Goal: Task Accomplishment & Management: Manage account settings

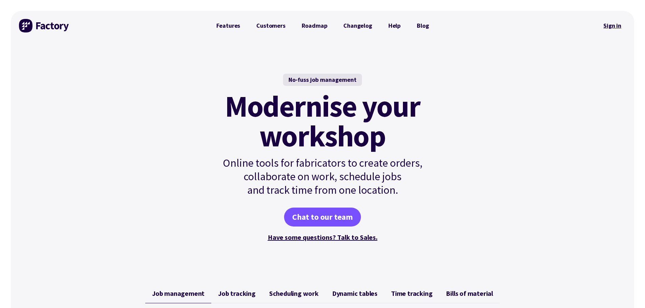
click at [609, 22] on link "Sign in" at bounding box center [612, 26] width 27 height 16
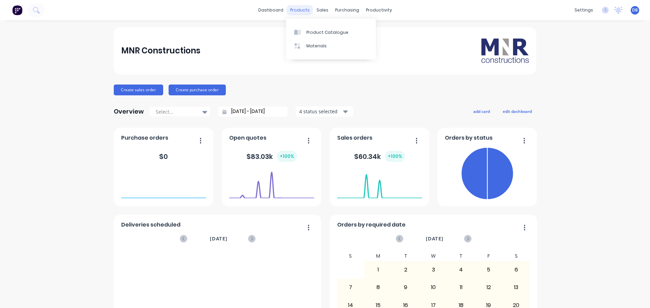
click at [302, 10] on div "products" at bounding box center [300, 10] width 26 height 10
click at [274, 10] on link "dashboard" at bounding box center [271, 10] width 32 height 10
click at [342, 6] on div "purchasing" at bounding box center [347, 10] width 31 height 10
click at [363, 9] on div "productivity" at bounding box center [379, 10] width 33 height 10
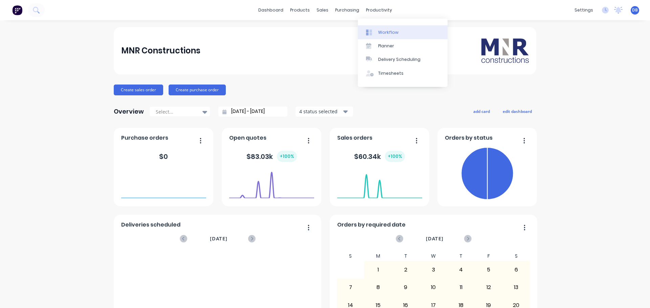
click at [392, 34] on div "Workflow" at bounding box center [388, 32] width 20 height 6
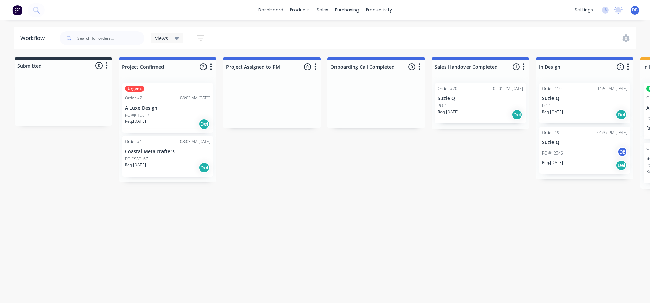
drag, startPoint x: 421, startPoint y: 213, endPoint x: 423, endPoint y: 208, distance: 5.0
click at [423, 211] on div "Workflow Views Save new view None (Default) edit Show/Hide statuses Show line i…" at bounding box center [325, 158] width 650 height 263
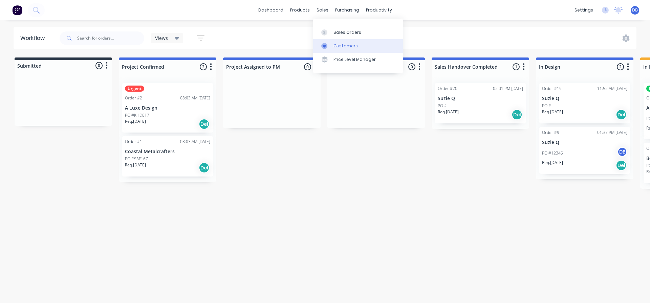
click at [342, 47] on div "Customers" at bounding box center [346, 46] width 24 height 6
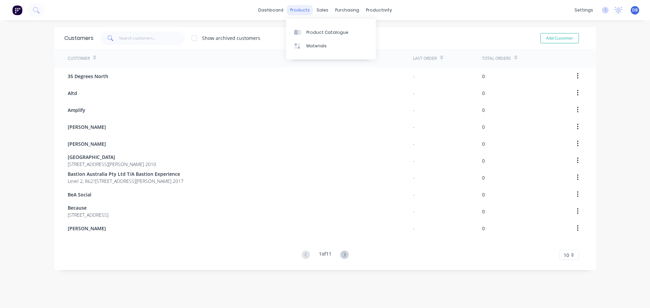
click at [299, 9] on div "products" at bounding box center [300, 10] width 26 height 10
click at [319, 45] on div "Materials" at bounding box center [316, 46] width 20 height 6
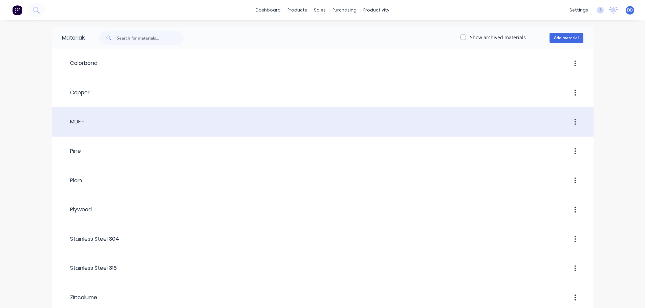
click at [141, 121] on div at bounding box center [334, 122] width 498 height 12
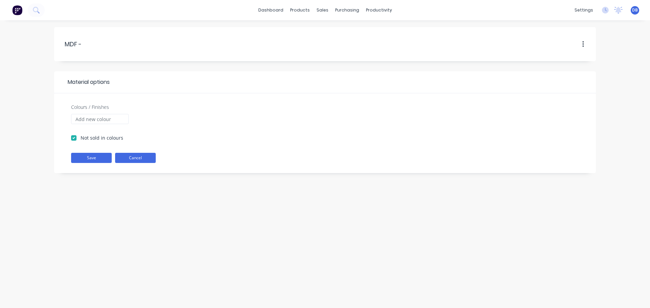
click at [136, 159] on button "Cancel" at bounding box center [135, 158] width 41 height 10
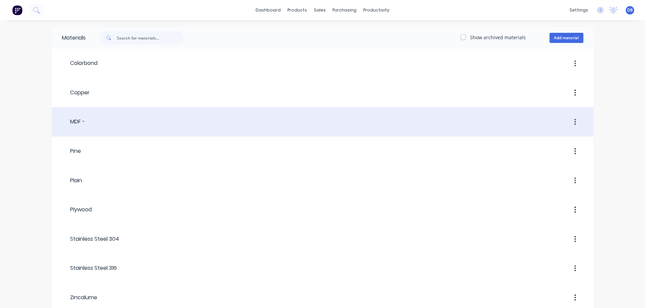
click at [104, 122] on div at bounding box center [334, 122] width 498 height 12
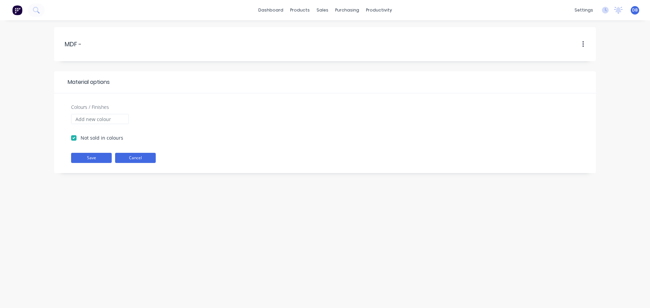
click at [133, 157] on button "Cancel" at bounding box center [135, 158] width 41 height 10
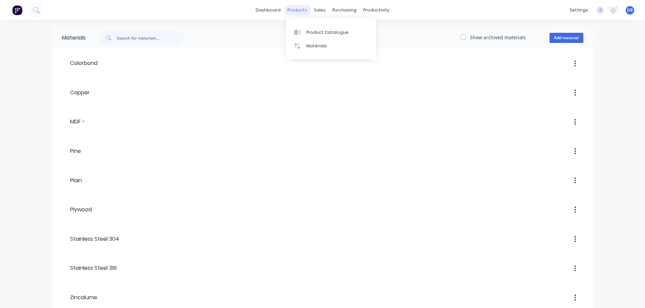
click at [302, 8] on div "products" at bounding box center [297, 10] width 26 height 10
click at [326, 10] on div "sales" at bounding box center [320, 10] width 19 height 10
click at [301, 12] on div "products" at bounding box center [297, 10] width 26 height 10
click at [275, 10] on link "dashboard" at bounding box center [268, 10] width 32 height 10
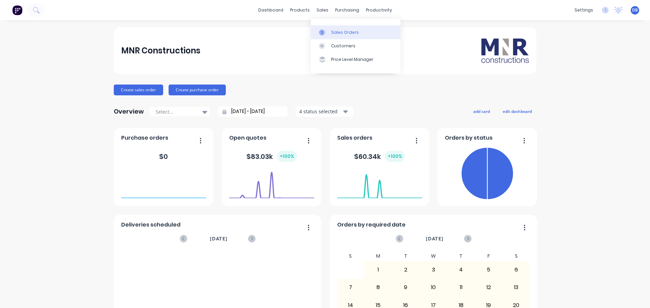
drag, startPoint x: 335, startPoint y: 30, endPoint x: 344, endPoint y: 32, distance: 9.6
click at [336, 30] on div "Sales Orders" at bounding box center [345, 32] width 28 height 6
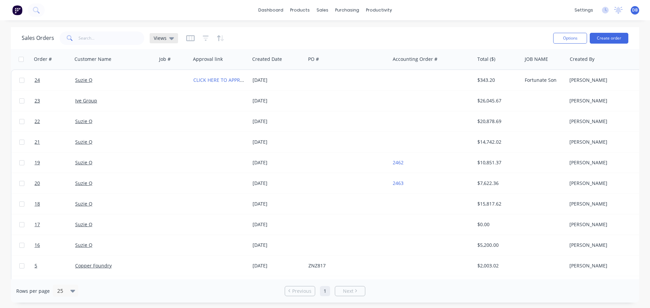
click at [164, 39] on span "Views" at bounding box center [160, 38] width 13 height 7
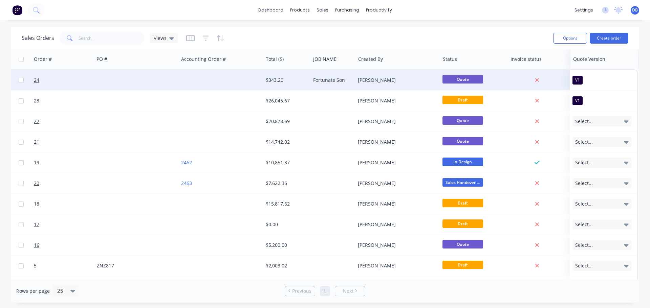
scroll to position [0, 212]
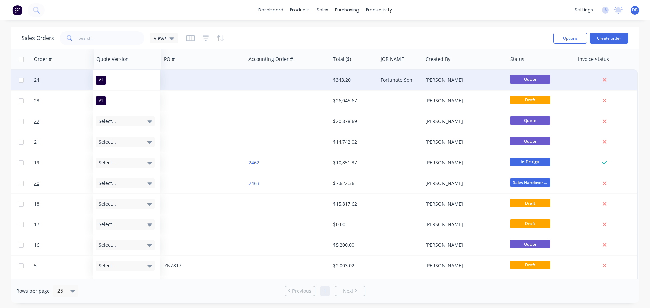
drag, startPoint x: 585, startPoint y: 58, endPoint x: 123, endPoint y: 86, distance: 463.1
click at [99, 91] on div "Order # Customer Name Job # Approval link Created Date PO # Accounting Order # …" at bounding box center [218, 265] width 839 height 433
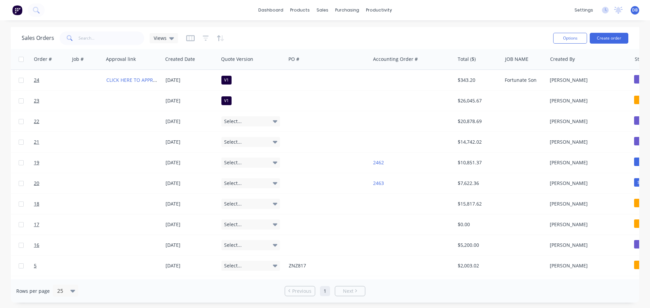
scroll to position [0, 0]
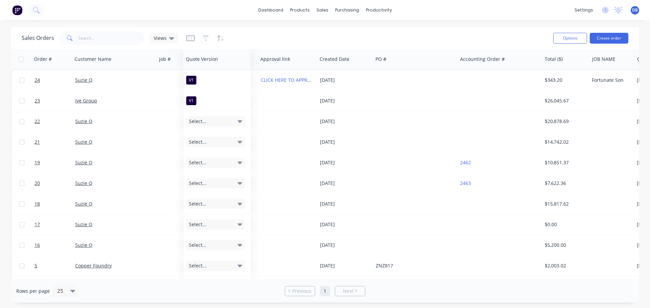
drag, startPoint x: 328, startPoint y: 61, endPoint x: 206, endPoint y: 67, distance: 122.4
click at [206, 67] on div "Quote Version" at bounding box center [216, 59] width 67 height 20
click at [336, 35] on div "Sales Orders Views" at bounding box center [285, 38] width 526 height 17
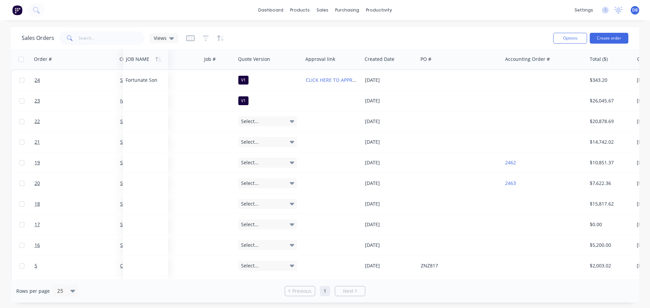
drag, startPoint x: 211, startPoint y: 75, endPoint x: 141, endPoint y: 58, distance: 72.1
click at [141, 58] on div at bounding box center [145, 59] width 38 height 14
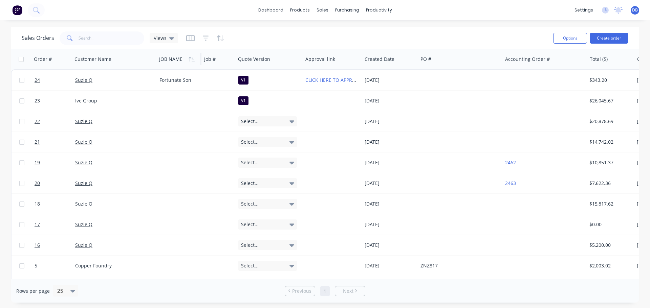
click at [172, 58] on div at bounding box center [178, 59] width 38 height 14
click at [169, 61] on div at bounding box center [178, 59] width 38 height 14
click at [167, 59] on div at bounding box center [178, 59] width 38 height 14
click at [167, 60] on div at bounding box center [178, 59] width 38 height 14
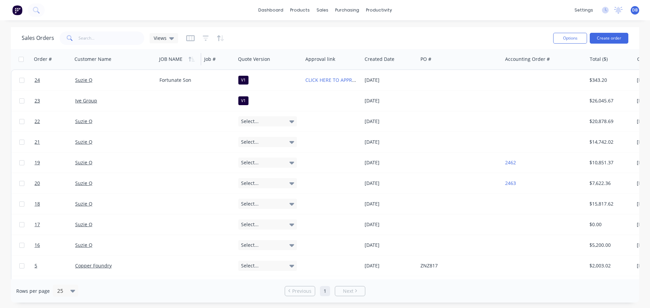
click at [168, 60] on div at bounding box center [178, 59] width 38 height 14
click at [193, 60] on icon "button" at bounding box center [193, 59] width 3 height 5
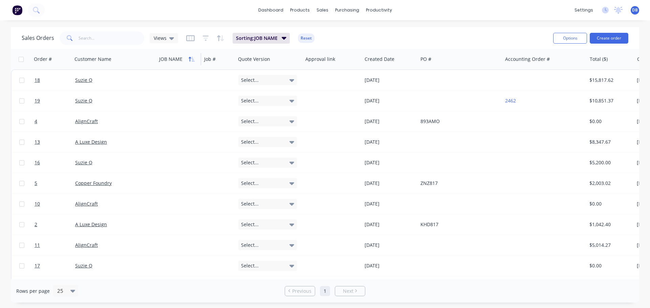
click at [192, 60] on icon "button" at bounding box center [193, 59] width 3 height 5
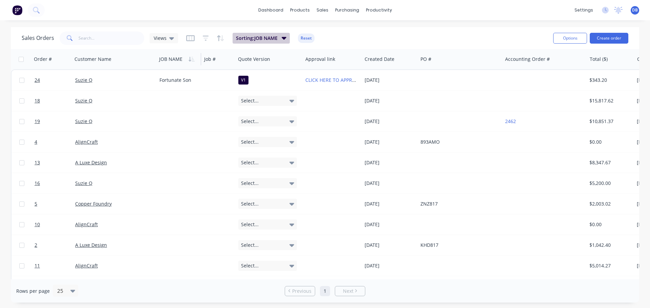
drag, startPoint x: 276, startPoint y: 37, endPoint x: 282, endPoint y: 37, distance: 6.1
click at [277, 37] on span "Sorting: JOB NAME" at bounding box center [257, 38] width 42 height 7
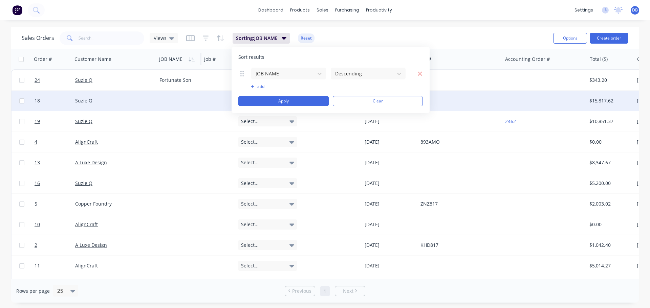
drag, startPoint x: 367, startPoint y: 98, endPoint x: 300, endPoint y: 101, distance: 67.1
click at [368, 98] on button "Clear" at bounding box center [378, 101] width 90 height 10
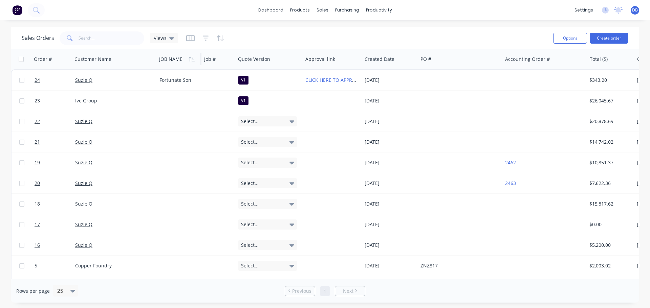
click at [177, 50] on div "JOB NAME" at bounding box center [178, 59] width 45 height 20
click at [168, 57] on div at bounding box center [178, 59] width 38 height 14
click at [167, 61] on div at bounding box center [178, 59] width 38 height 14
click at [207, 38] on icon "button" at bounding box center [206, 38] width 6 height 7
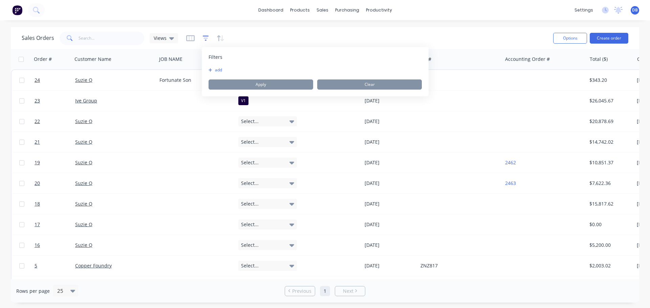
click at [207, 38] on icon "button" at bounding box center [206, 38] width 6 height 7
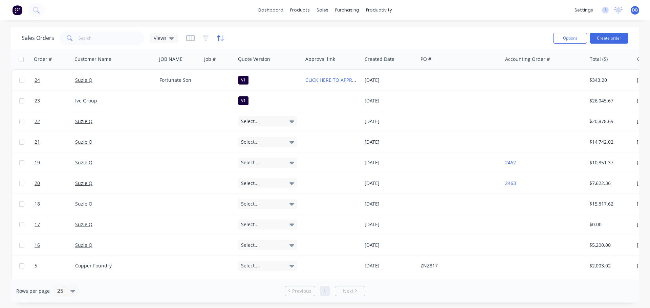
click at [223, 37] on icon "button" at bounding box center [221, 38] width 8 height 7
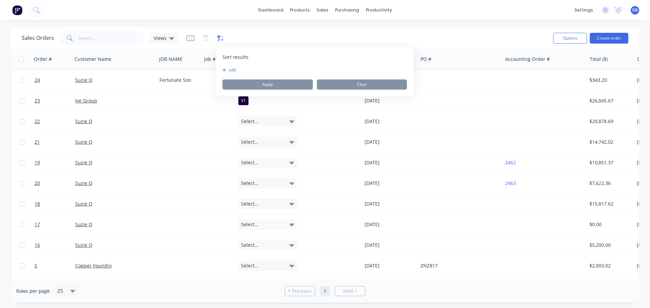
click at [223, 37] on icon "button" at bounding box center [221, 38] width 8 height 7
click at [233, 66] on div "Sort results To pick up a draggable item, press the space bar. While dragging, …" at bounding box center [315, 71] width 198 height 49
click at [229, 71] on button "add" at bounding box center [226, 69] width 8 height 5
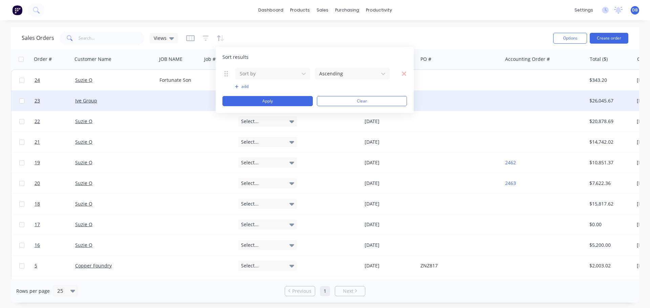
drag, startPoint x: 361, startPoint y: 104, endPoint x: 365, endPoint y: 103, distance: 4.8
click at [361, 104] on button "Clear" at bounding box center [362, 101] width 90 height 10
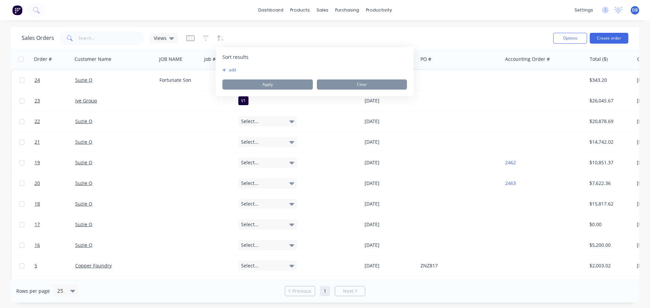
click at [467, 34] on div "Sales Orders Views" at bounding box center [285, 38] width 526 height 17
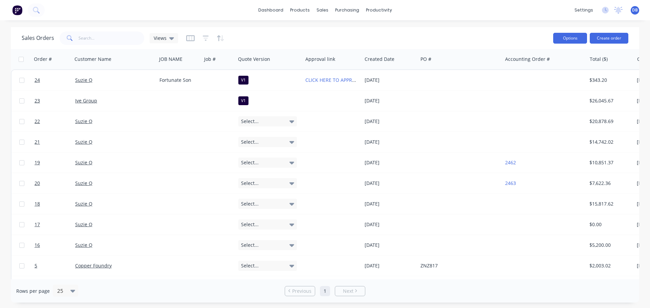
click at [580, 41] on button "Options" at bounding box center [570, 38] width 34 height 11
drag, startPoint x: 488, startPoint y: 37, endPoint x: 399, endPoint y: 39, distance: 89.1
click at [488, 37] on div "Sales Orders Views" at bounding box center [285, 38] width 526 height 17
click at [205, 37] on icon "button" at bounding box center [206, 38] width 6 height 7
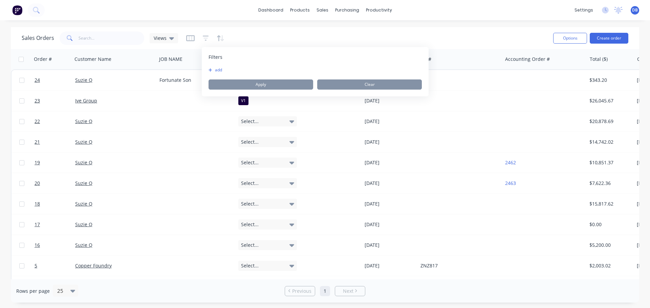
click at [213, 70] on button "add" at bounding box center [217, 69] width 17 height 5
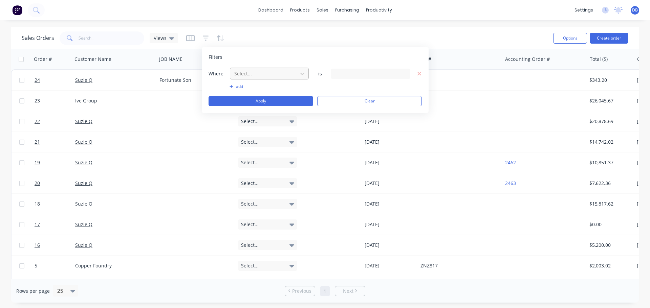
click at [286, 68] on div "Select..." at bounding box center [264, 73] width 65 height 11
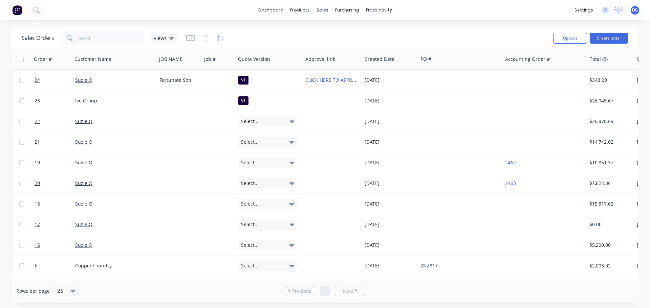
click at [317, 39] on div "Sales Orders Views" at bounding box center [285, 38] width 526 height 17
click at [193, 38] on icon "button" at bounding box center [190, 38] width 8 height 6
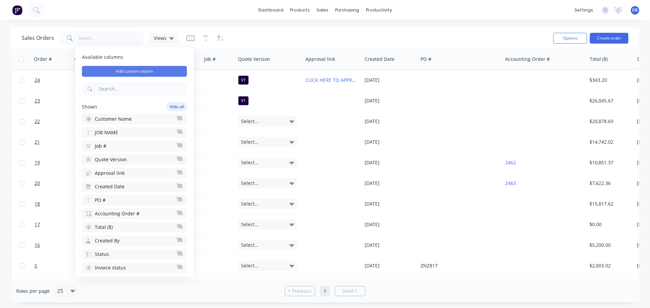
click at [137, 67] on button "Add custom column" at bounding box center [134, 71] width 105 height 11
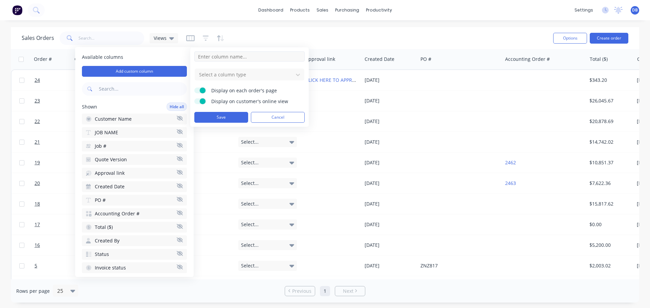
click at [248, 61] on input at bounding box center [249, 56] width 110 height 10
click at [253, 58] on input at bounding box center [249, 56] width 110 height 10
type input "Project Name"
click at [251, 73] on div at bounding box center [243, 74] width 91 height 8
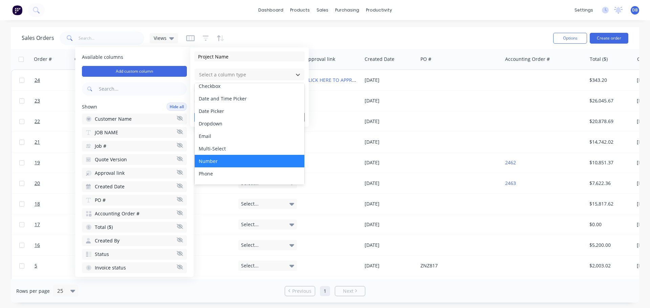
scroll to position [39, 0]
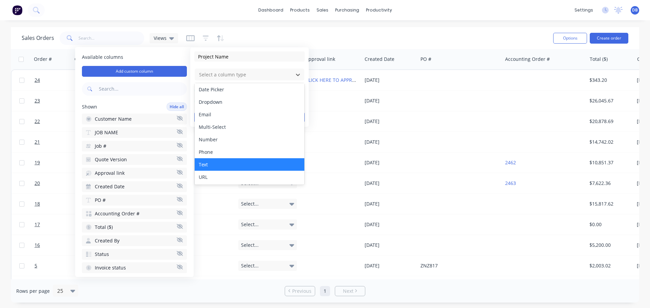
click at [232, 167] on div "Text" at bounding box center [250, 164] width 110 height 13
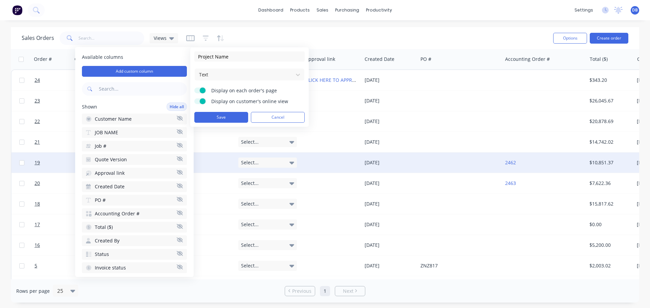
drag, startPoint x: 226, startPoint y: 118, endPoint x: 408, endPoint y: 157, distance: 186.0
click at [226, 118] on button "Save" at bounding box center [221, 117] width 54 height 11
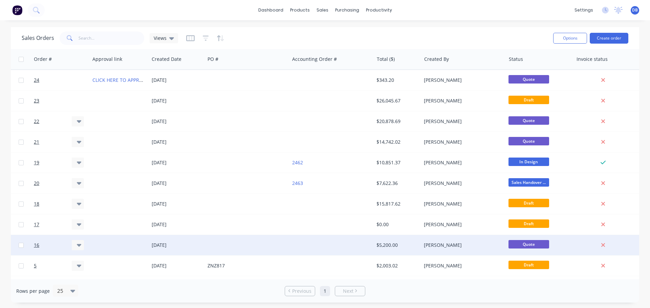
scroll to position [0, 240]
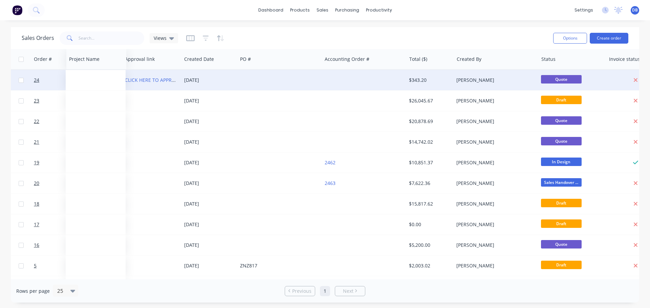
drag, startPoint x: 626, startPoint y: 63, endPoint x: 84, endPoint y: 70, distance: 542.9
click at [84, 70] on div "Order # Customer Name JOB NAME Job # Quote Version Approval link Created Date P…" at bounding box center [219, 265] width 899 height 433
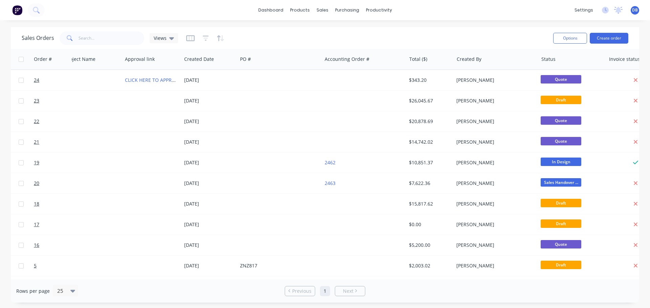
scroll to position [0, 0]
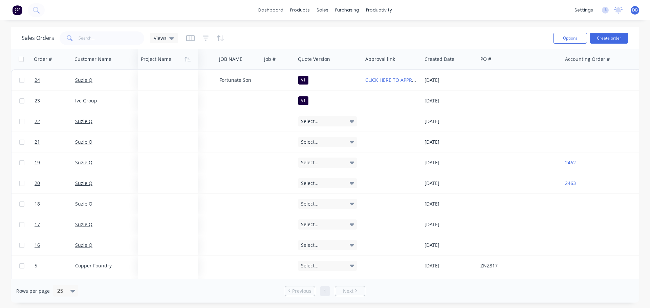
drag, startPoint x: 321, startPoint y: 59, endPoint x: 156, endPoint y: 61, distance: 164.6
click at [156, 61] on div at bounding box center [167, 59] width 52 height 14
click at [189, 37] on icon "button" at bounding box center [190, 38] width 8 height 7
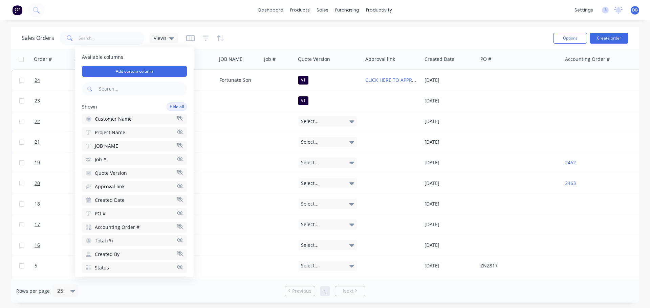
click at [175, 148] on button "JOB NAME" at bounding box center [134, 146] width 105 height 11
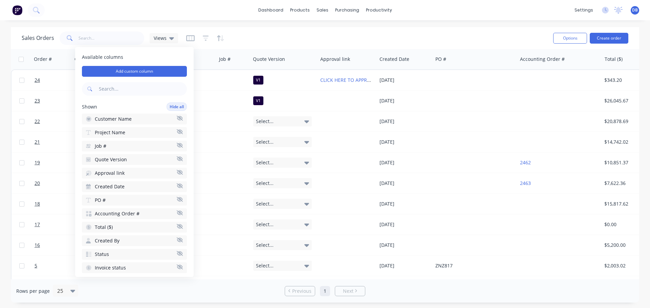
click at [343, 40] on div "Sales Orders Views" at bounding box center [285, 38] width 526 height 17
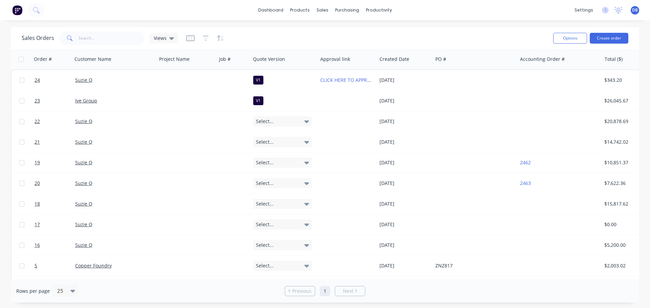
click at [343, 37] on div "Sales Orders Views" at bounding box center [285, 38] width 526 height 17
click at [342, 37] on div "Sales Orders Views" at bounding box center [285, 38] width 526 height 17
click at [504, 57] on icon "button" at bounding box center [504, 59] width 2 height 5
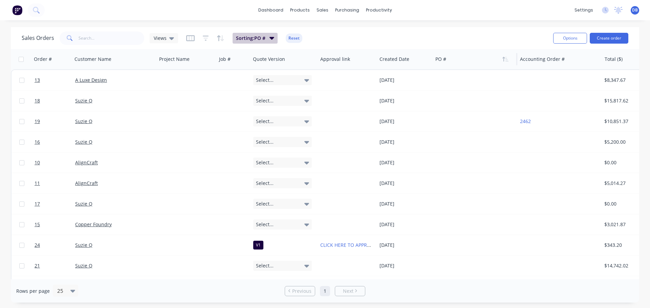
click at [270, 38] on icon "button" at bounding box center [272, 38] width 5 height 3
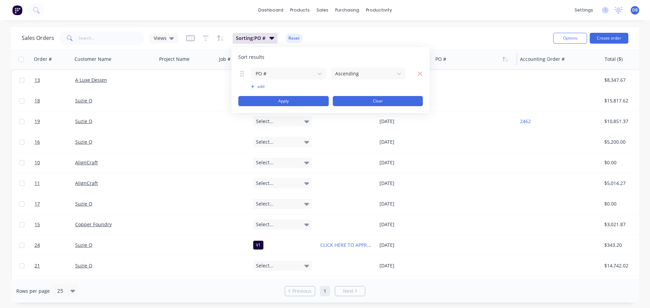
click at [408, 103] on button "Clear" at bounding box center [378, 101] width 90 height 10
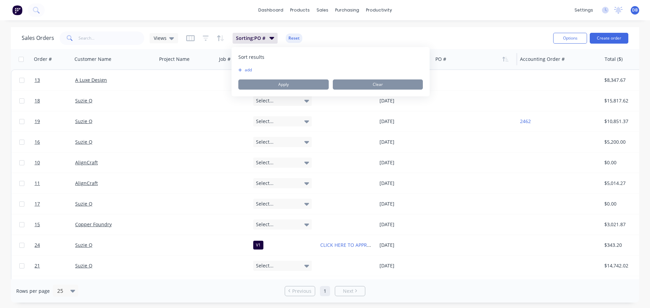
click at [401, 44] on div "Sales Orders Views Sorting: PO # Reset" at bounding box center [285, 38] width 526 height 17
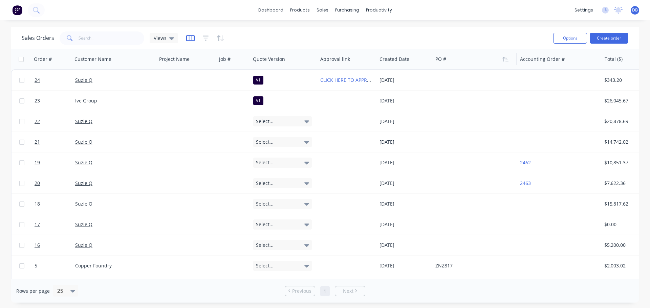
click at [186, 38] on icon "button" at bounding box center [190, 38] width 8 height 6
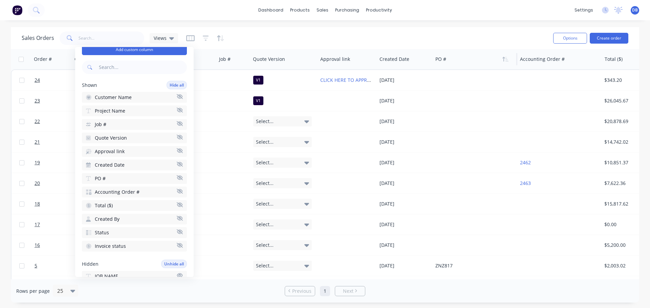
scroll to position [34, 0]
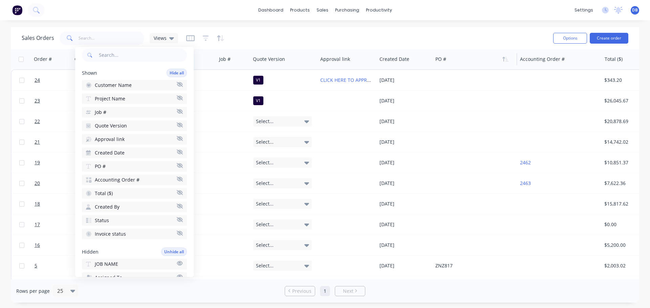
click at [177, 166] on icon "button" at bounding box center [180, 165] width 6 height 5
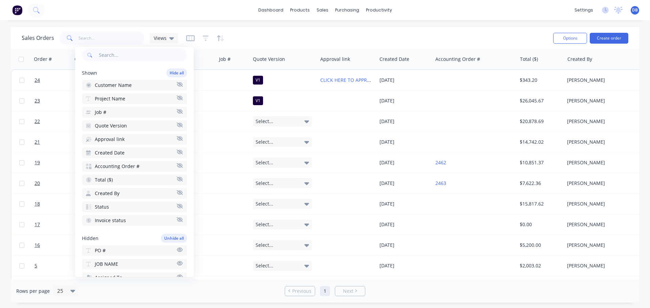
click at [177, 167] on icon "button" at bounding box center [180, 165] width 6 height 5
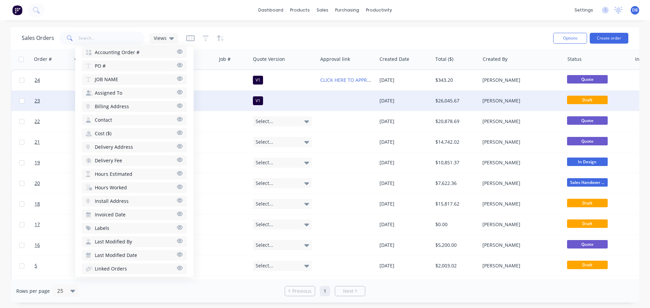
scroll to position [169, 0]
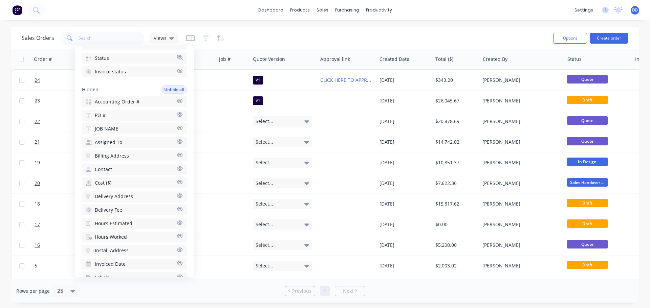
click at [381, 37] on div "Sales Orders Views" at bounding box center [285, 38] width 526 height 17
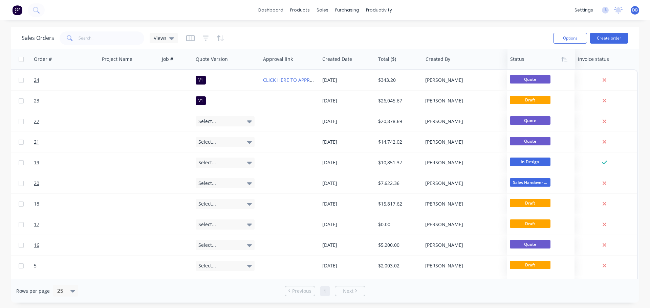
scroll to position [0, 57]
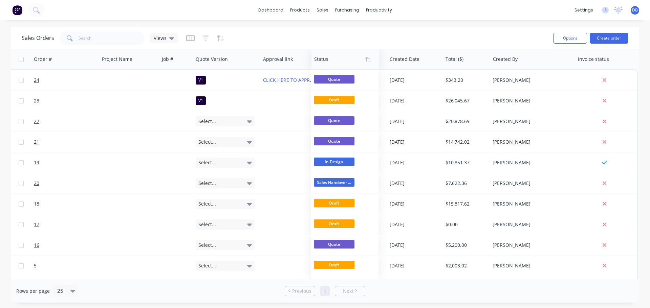
drag, startPoint x: 520, startPoint y: 61, endPoint x: 324, endPoint y: 65, distance: 196.1
click at [324, 65] on div at bounding box center [343, 59] width 59 height 14
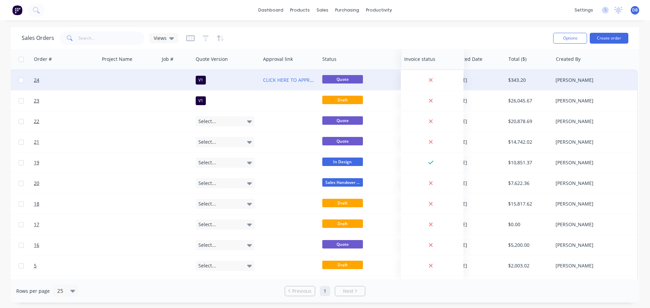
drag, startPoint x: 600, startPoint y: 61, endPoint x: 398, endPoint y: 72, distance: 201.8
click at [398, 72] on div "Order # Customer Name Project Name Job # Quote Version Approval link Status Cre…" at bounding box center [296, 265] width 684 height 433
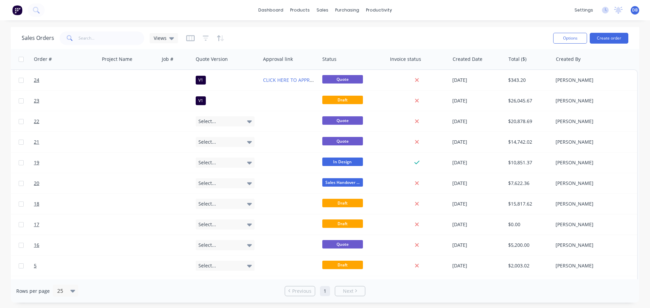
scroll to position [0, 0]
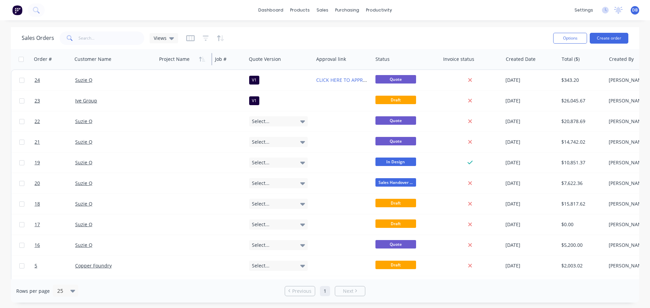
drag, startPoint x: 216, startPoint y: 60, endPoint x: 181, endPoint y: 64, distance: 35.4
click at [181, 64] on div "Project Name" at bounding box center [184, 59] width 56 height 20
drag, startPoint x: 156, startPoint y: 61, endPoint x: 148, endPoint y: 61, distance: 8.8
click at [148, 61] on div "Order # Customer Name Project Name Job # Quote Version Approval link Status Inv…" at bounding box center [351, 59] width 680 height 20
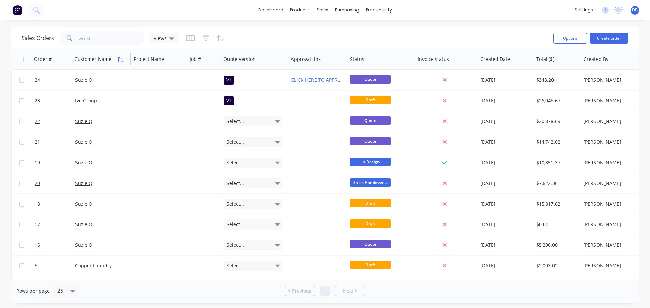
drag, startPoint x: 156, startPoint y: 59, endPoint x: 120, endPoint y: 59, distance: 35.9
click at [120, 59] on div "Customer Name" at bounding box center [101, 59] width 59 height 20
click at [293, 39] on div "Sales Orders Views" at bounding box center [285, 38] width 526 height 17
drag, startPoint x: 288, startPoint y: 56, endPoint x: 293, endPoint y: 34, distance: 22.2
click at [293, 34] on div "Sales Orders Views Options Create order Order # Customer Name Project Name Job …" at bounding box center [325, 165] width 629 height 276
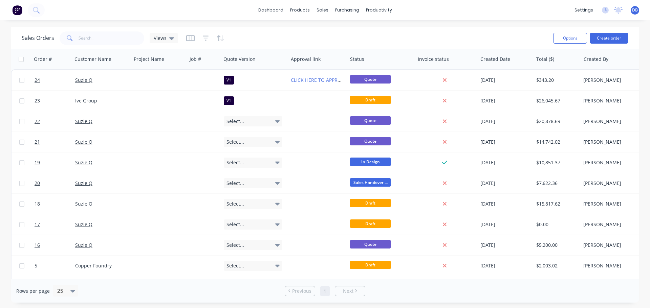
click at [292, 36] on div "Sales Orders Views" at bounding box center [285, 38] width 526 height 17
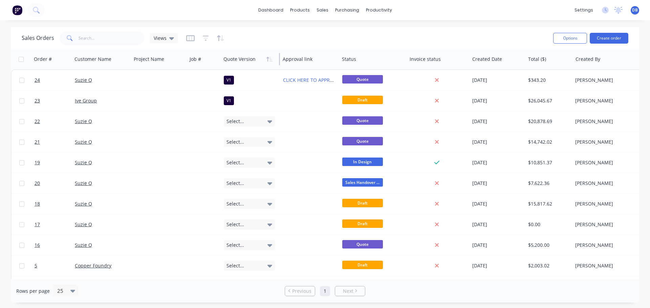
drag, startPoint x: 287, startPoint y: 57, endPoint x: 262, endPoint y: 53, distance: 25.0
click at [262, 53] on div "Quote Version" at bounding box center [250, 59] width 59 height 20
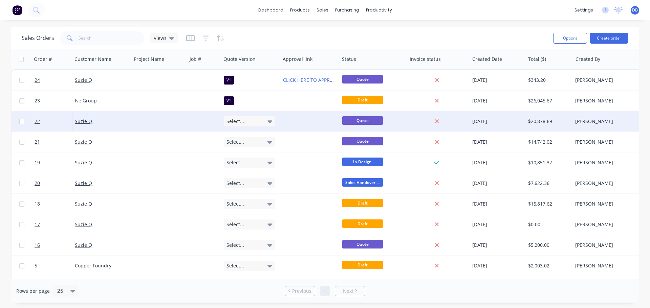
click at [271, 120] on icon at bounding box center [270, 121] width 5 height 7
click at [270, 121] on div at bounding box center [253, 121] width 59 height 20
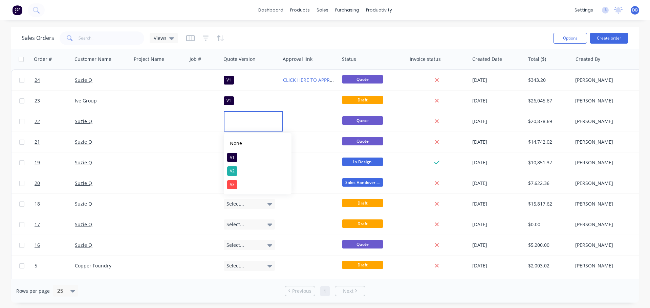
click at [280, 33] on div "Sales Orders Views" at bounding box center [285, 38] width 526 height 17
click at [169, 37] on icon at bounding box center [171, 38] width 5 height 7
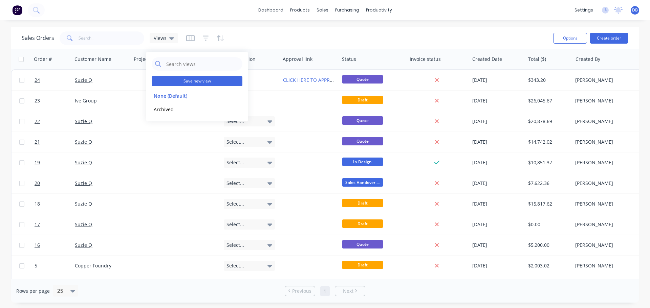
drag, startPoint x: 190, startPoint y: 83, endPoint x: 246, endPoint y: 77, distance: 56.2
click at [191, 83] on button "Save new view" at bounding box center [197, 81] width 91 height 10
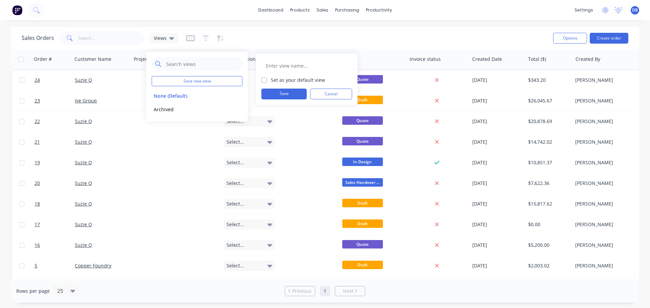
click at [271, 82] on label "Set as your default view" at bounding box center [298, 80] width 54 height 7
click at [265, 82] on input "Set as your default view" at bounding box center [263, 80] width 5 height 6
checkbox input "true"
click at [285, 97] on button "Save" at bounding box center [283, 94] width 45 height 11
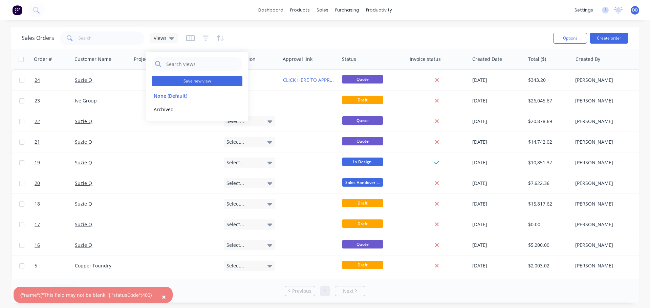
click at [192, 83] on button "Save new view" at bounding box center [197, 81] width 91 height 10
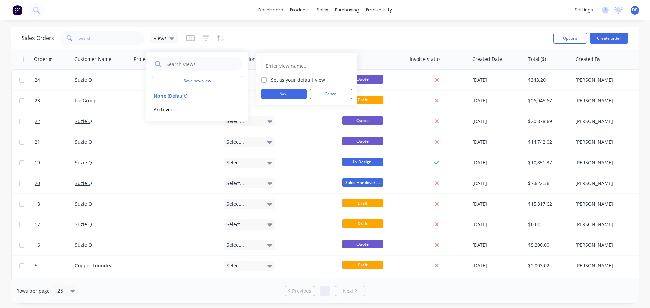
click at [271, 79] on label "Set as your default view" at bounding box center [298, 80] width 54 height 7
click at [263, 79] on input "Set as your default view" at bounding box center [263, 80] width 5 height 6
checkbox input "true"
click at [283, 65] on input "text" at bounding box center [306, 65] width 83 height 13
type input "M"
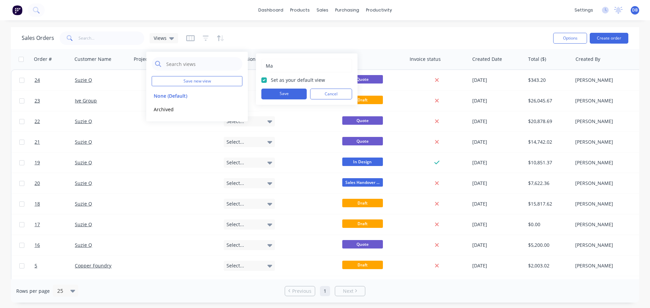
type input "M"
type input "Primary View"
click at [282, 97] on button "Save" at bounding box center [283, 94] width 45 height 11
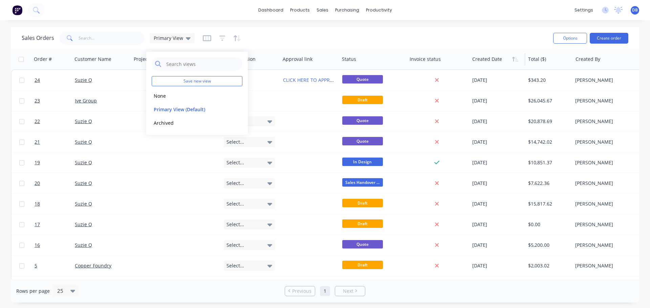
drag, startPoint x: 478, startPoint y: 41, endPoint x: 478, endPoint y: 53, distance: 12.2
click at [478, 52] on div "Sales Orders Primary View Options Create order Order # Customer Name Project Na…" at bounding box center [325, 165] width 629 height 276
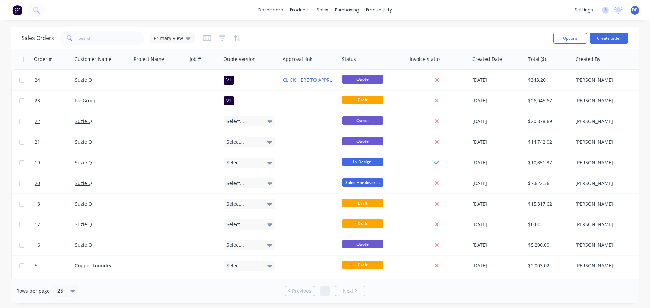
click at [319, 37] on div "Sales Orders Primary View" at bounding box center [285, 38] width 526 height 17
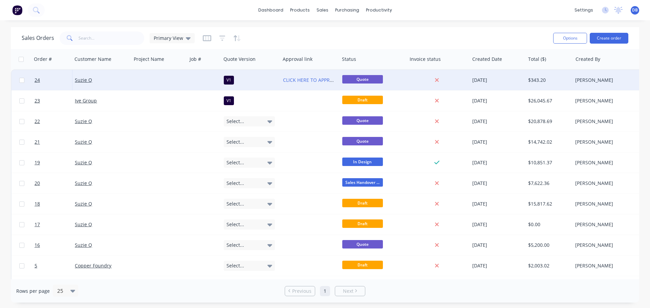
click at [144, 80] on div at bounding box center [159, 80] width 56 height 20
click at [140, 78] on div at bounding box center [159, 75] width 55 height 9
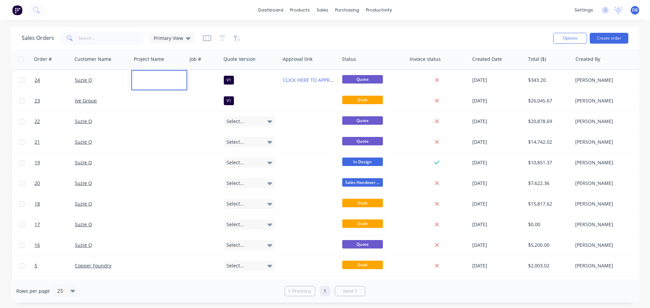
click at [302, 30] on div "Sales Orders Primary View" at bounding box center [285, 38] width 526 height 17
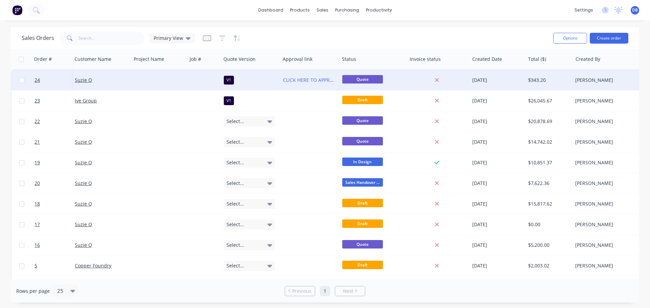
click at [146, 78] on div at bounding box center [159, 80] width 56 height 20
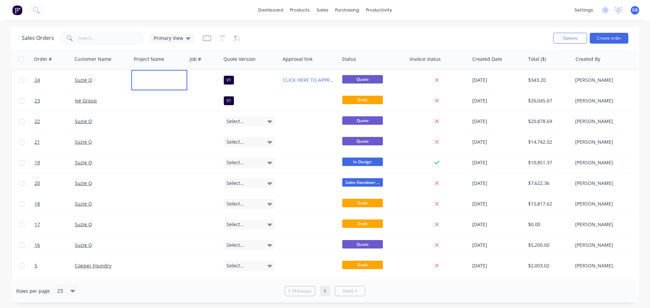
click at [337, 34] on div "Sales Orders Primary View" at bounding box center [285, 38] width 526 height 17
click at [442, 39] on div "Sales Orders Primary View" at bounding box center [285, 38] width 526 height 17
click at [271, 9] on link "dashboard" at bounding box center [271, 10] width 32 height 10
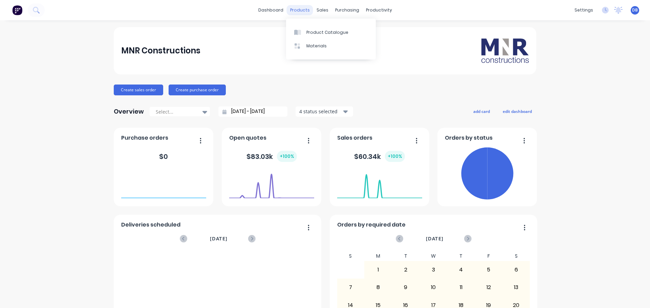
click at [301, 11] on div "products" at bounding box center [300, 10] width 26 height 10
click at [318, 9] on div "sales" at bounding box center [322, 10] width 19 height 10
click at [315, 13] on div "sales" at bounding box center [322, 10] width 19 height 10
click at [299, 9] on div "products" at bounding box center [300, 10] width 26 height 10
click at [274, 37] on div "MNR Constructions" at bounding box center [325, 50] width 423 height 47
